Goal: Transaction & Acquisition: Purchase product/service

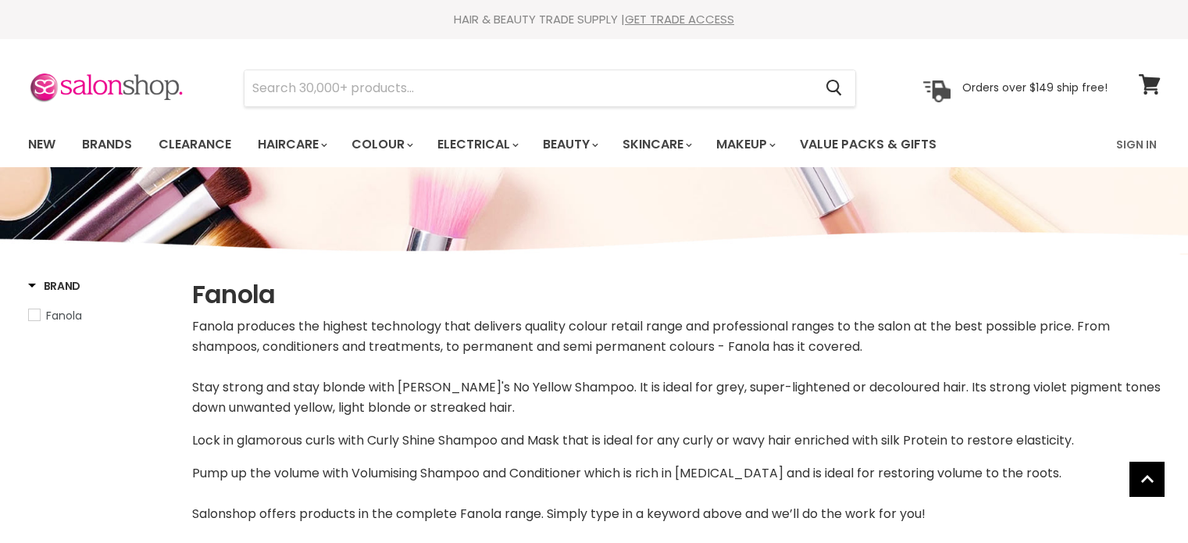
select select "manual"
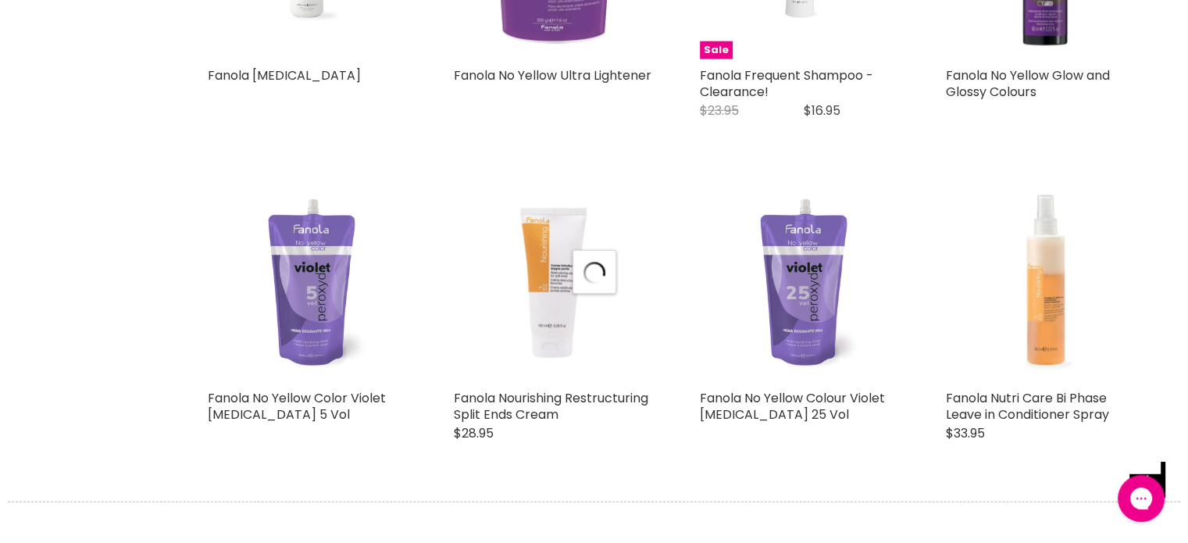
scroll to position [4180, 0]
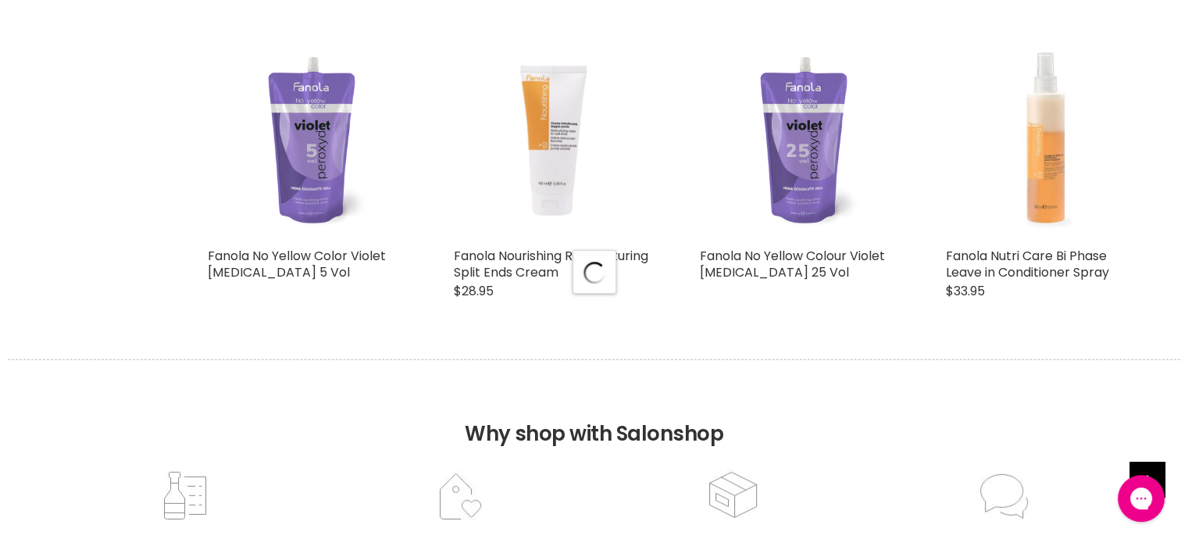
select select "manual"
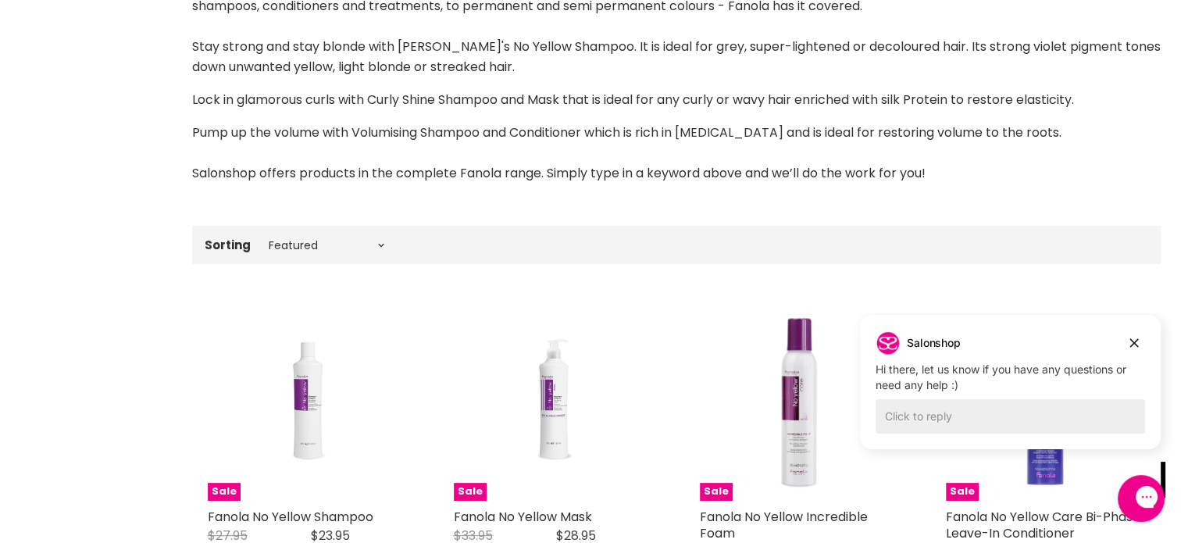
scroll to position [468, 0]
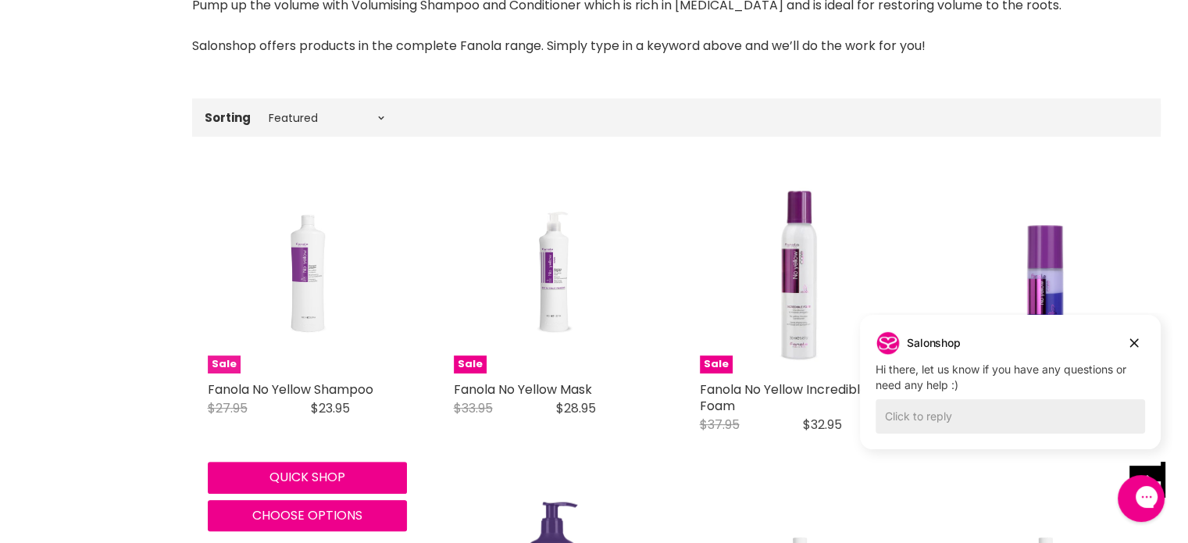
click at [298, 282] on img "Main content" at bounding box center [307, 273] width 133 height 199
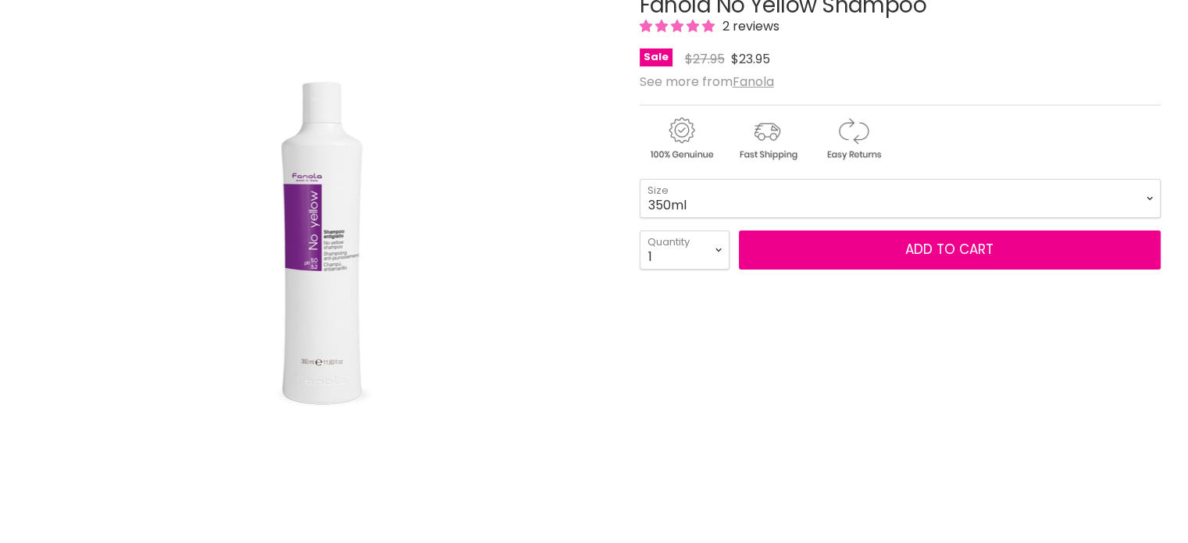
scroll to position [234, 0]
click at [1149, 202] on select "350ml 1 Litre" at bounding box center [900, 198] width 521 height 39
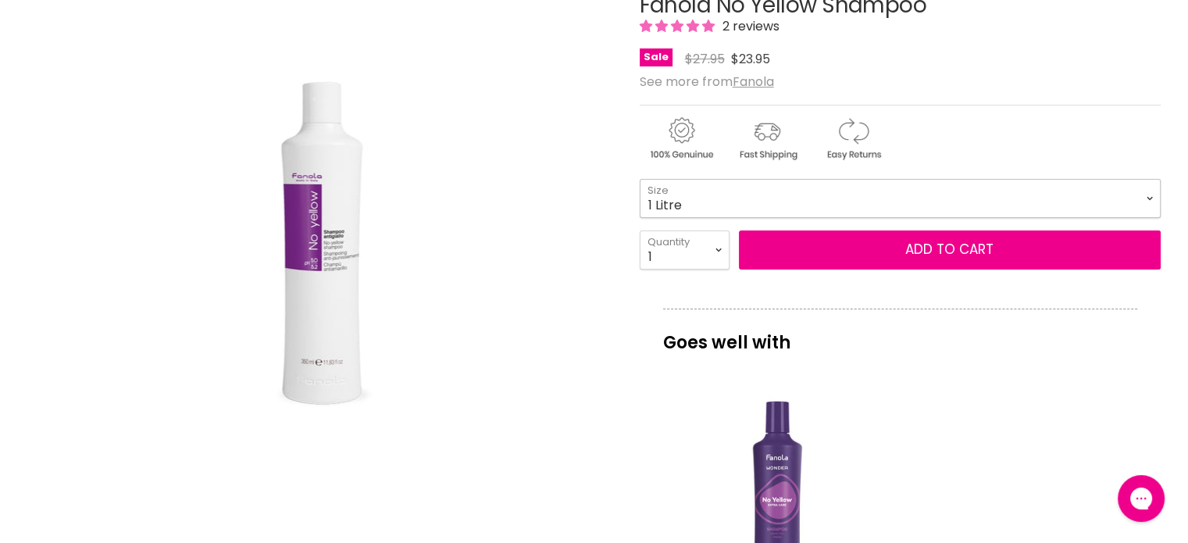
click at [640, 179] on select "350ml 1 Litre" at bounding box center [900, 198] width 521 height 39
select select "1 Litre"
